Goal: Find specific page/section

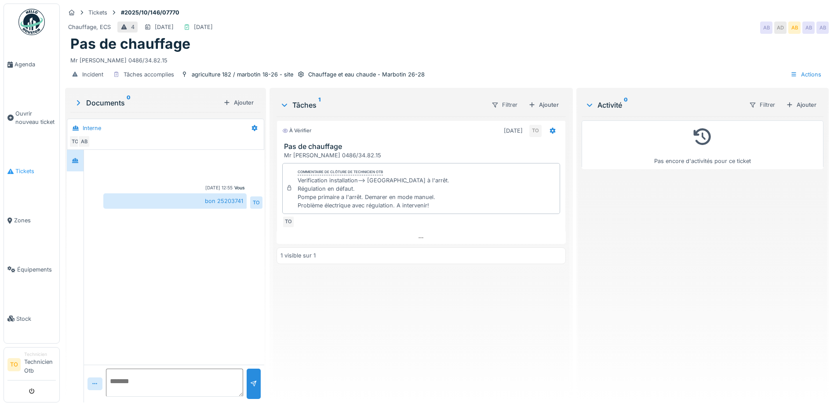
click at [26, 168] on span "Tickets" at bounding box center [35, 171] width 40 height 8
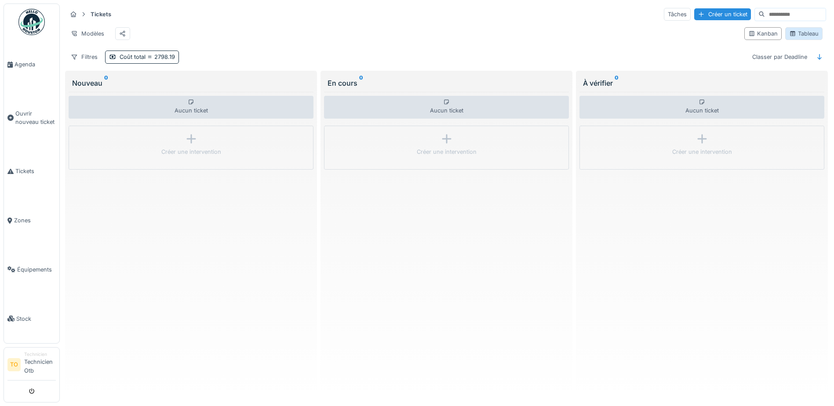
click at [799, 35] on div "Tableau" at bounding box center [803, 33] width 29 height 8
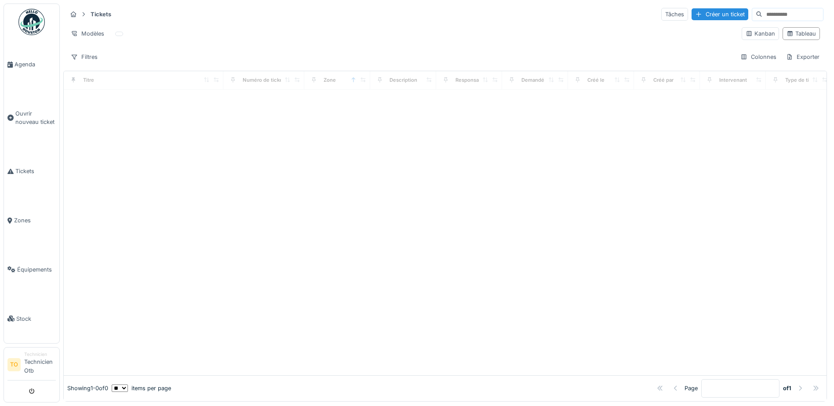
click at [762, 16] on input at bounding box center [792, 14] width 61 height 12
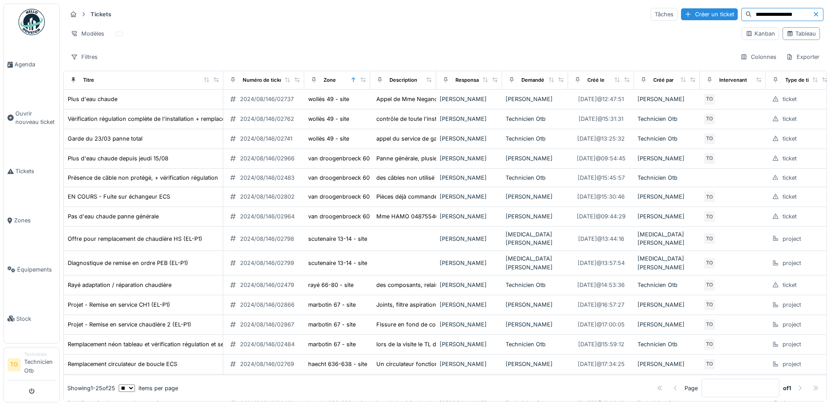
type input "**********"
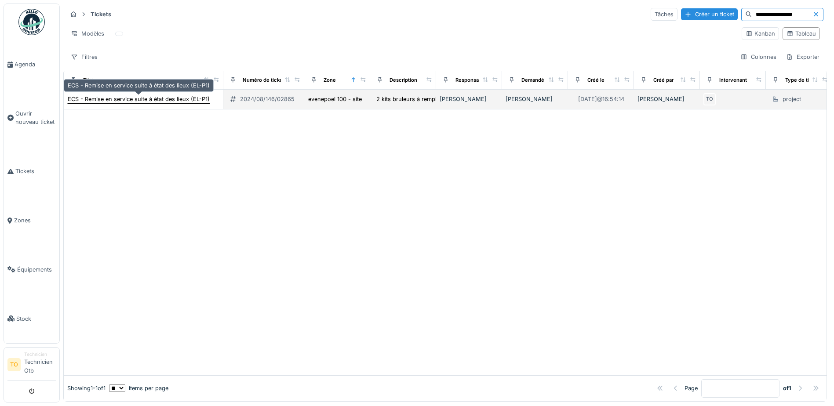
click at [177, 97] on div "ECS - Remise en service suite à état des lieux (EL-P1)" at bounding box center [139, 99] width 142 height 8
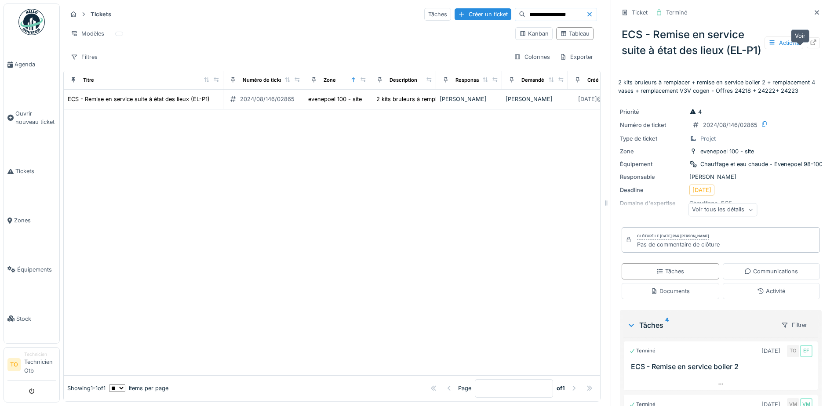
click at [809, 45] on icon at bounding box center [812, 43] width 7 height 6
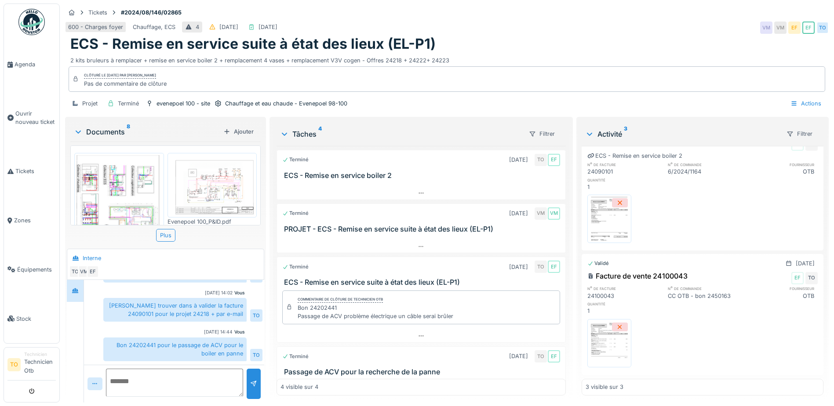
scroll to position [44, 0]
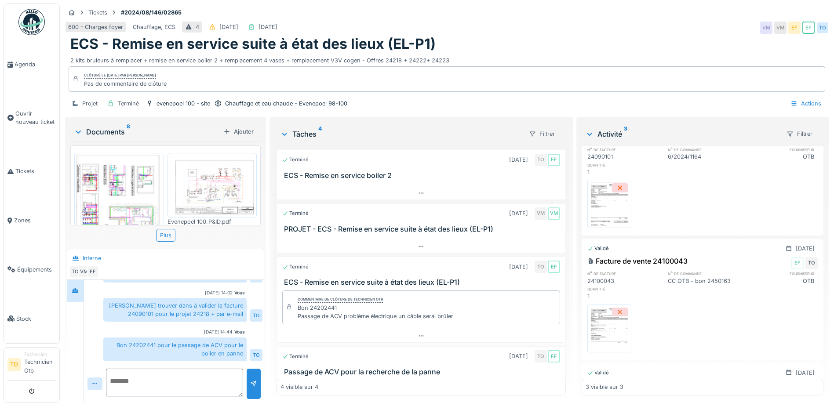
click at [616, 321] on img at bounding box center [609, 328] width 40 height 44
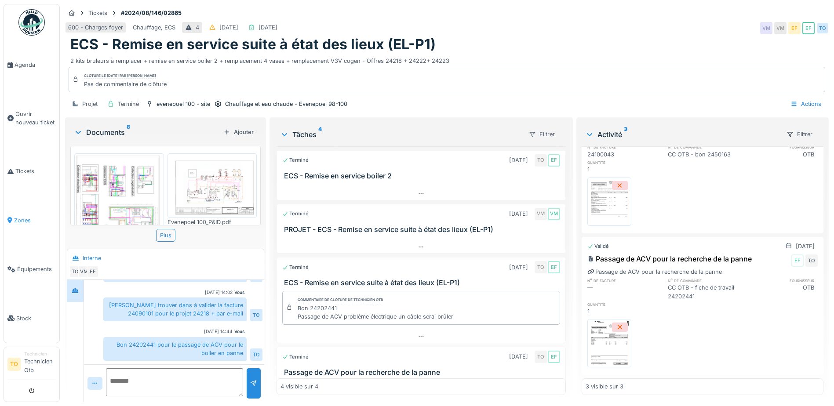
scroll to position [409, 0]
click at [96, 8] on div "Tickets" at bounding box center [97, 12] width 19 height 8
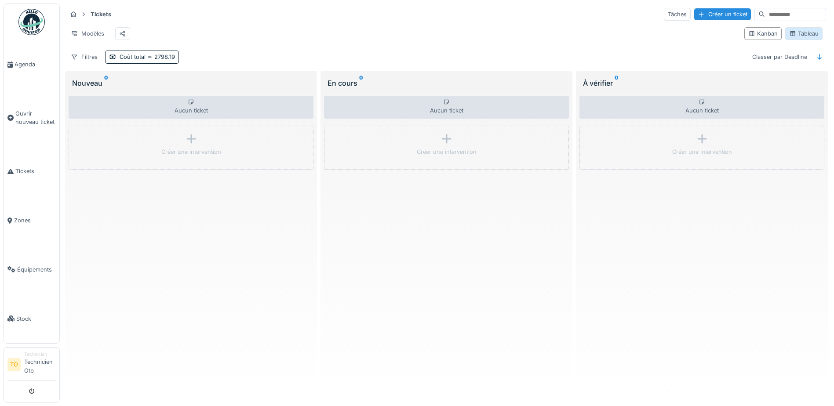
click at [798, 36] on div "Tableau" at bounding box center [803, 33] width 29 height 8
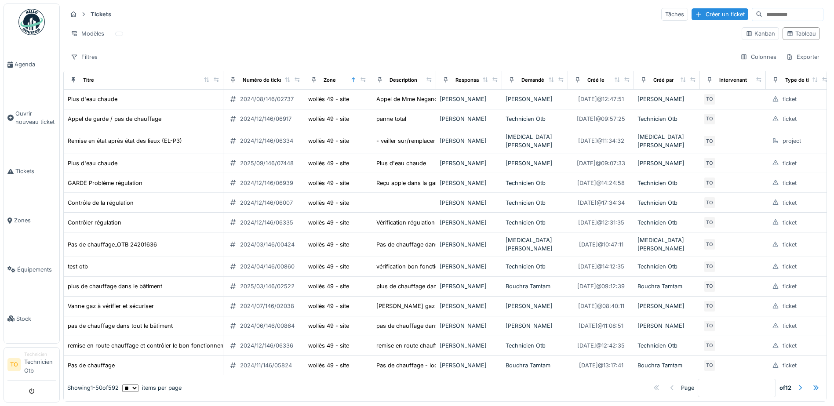
scroll to position [44, 0]
